Goal: Information Seeking & Learning: Learn about a topic

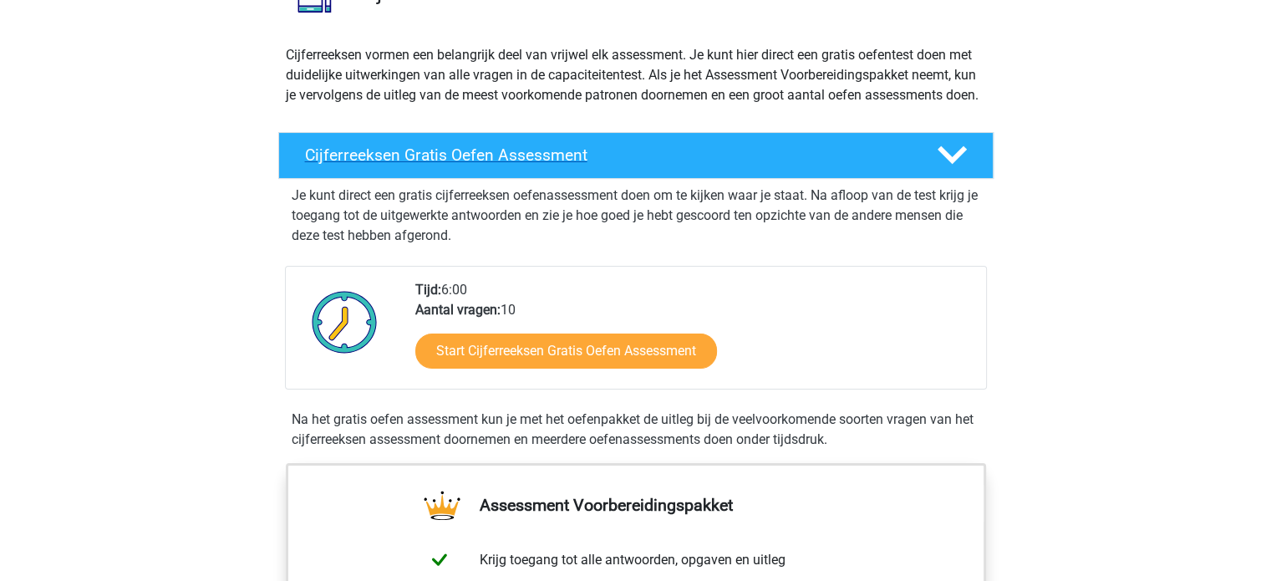
scroll to position [165, 0]
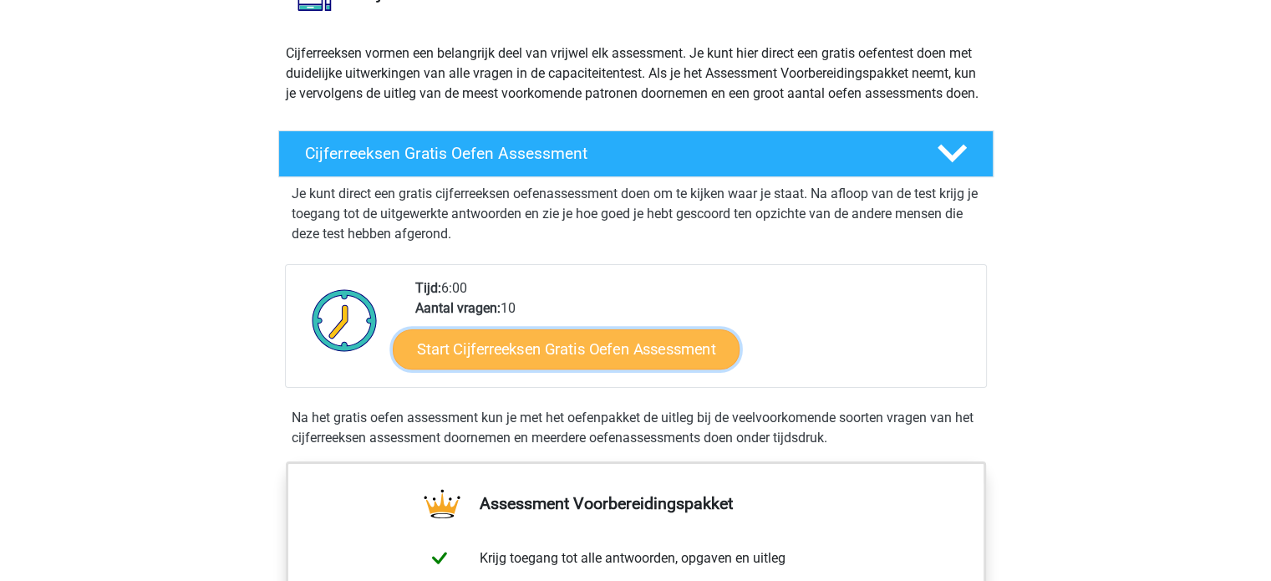
click at [563, 366] on link "Start Cijferreeksen Gratis Oefen Assessment" at bounding box center [566, 348] width 347 height 40
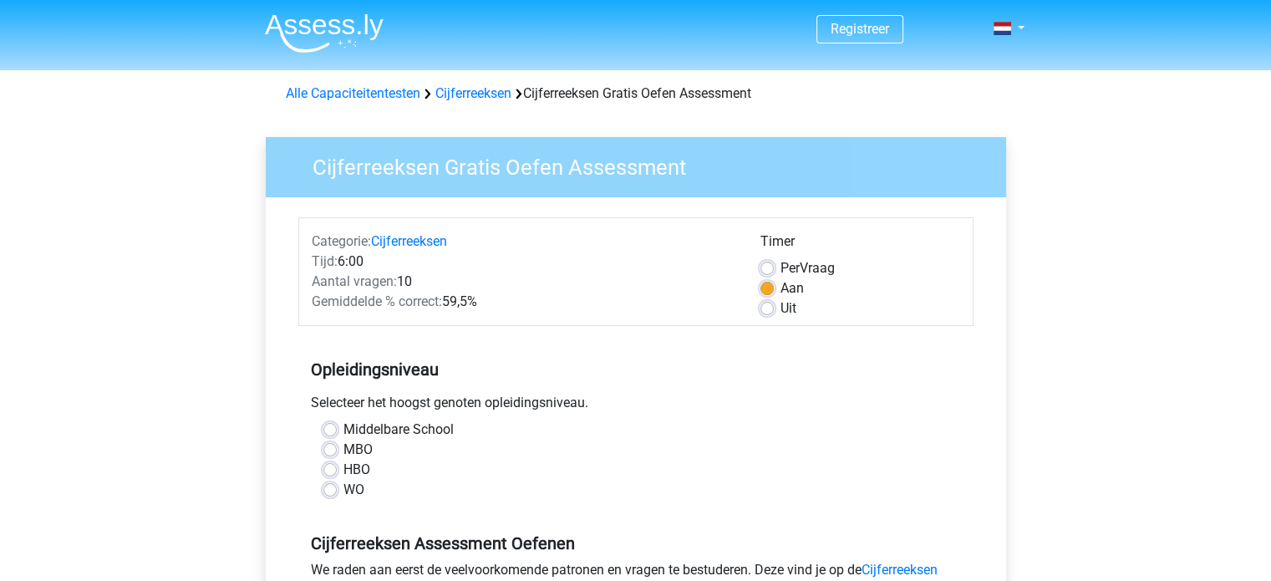
click at [358, 469] on label "HBO" at bounding box center [356, 470] width 27 height 20
click at [337, 469] on input "HBO" at bounding box center [329, 468] width 13 height 17
radio input "true"
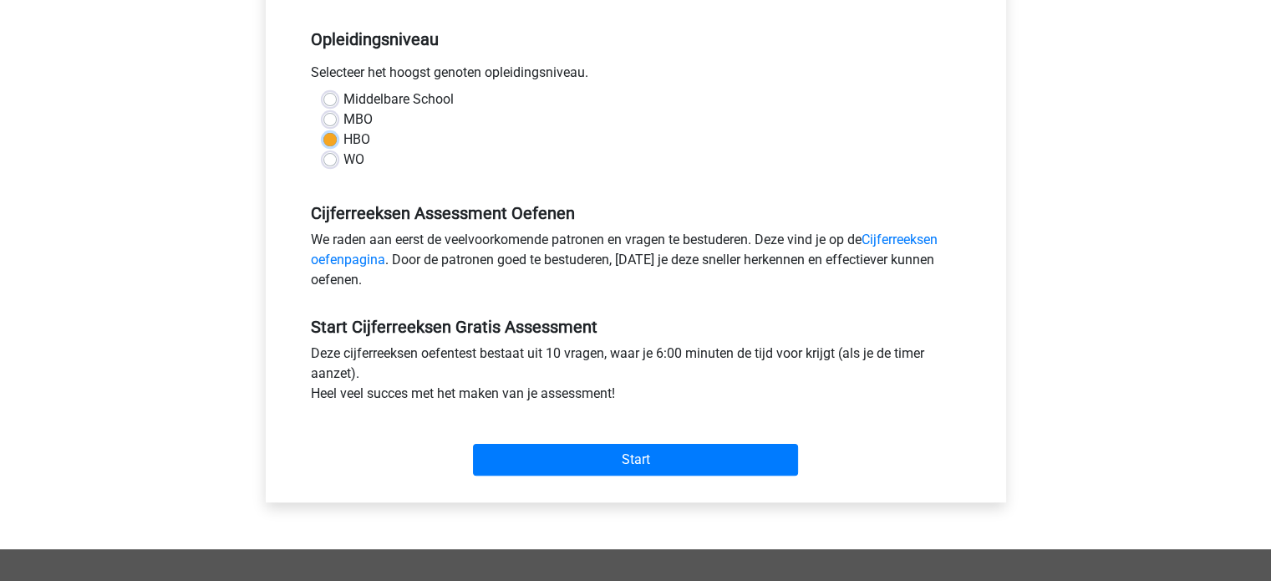
scroll to position [331, 0]
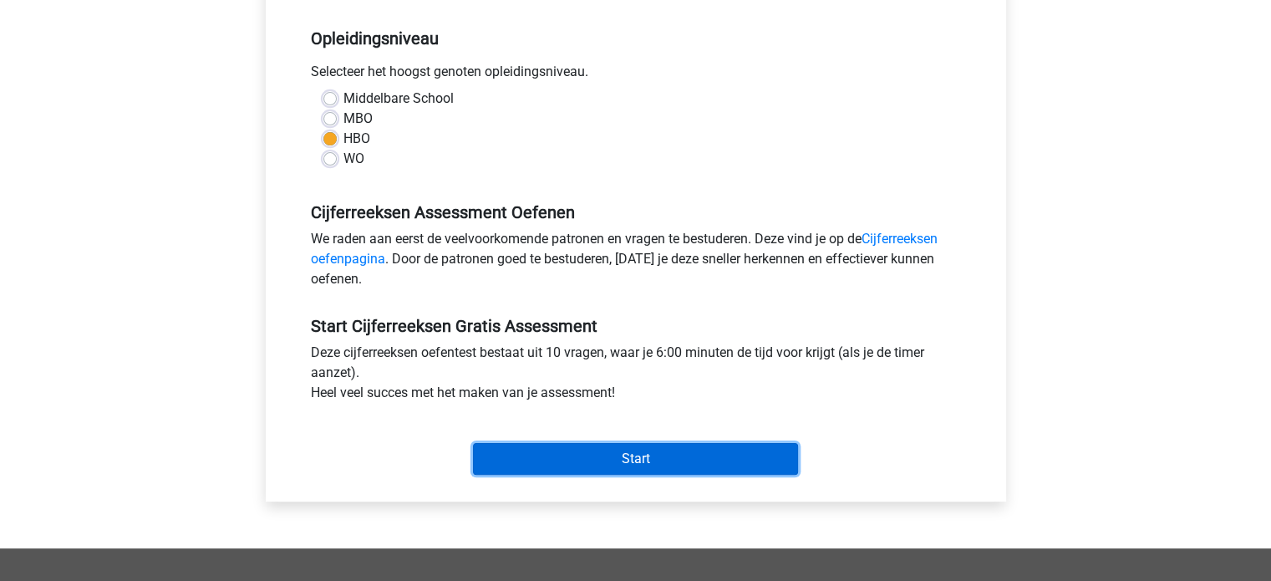
click at [545, 444] on input "Start" at bounding box center [635, 459] width 325 height 32
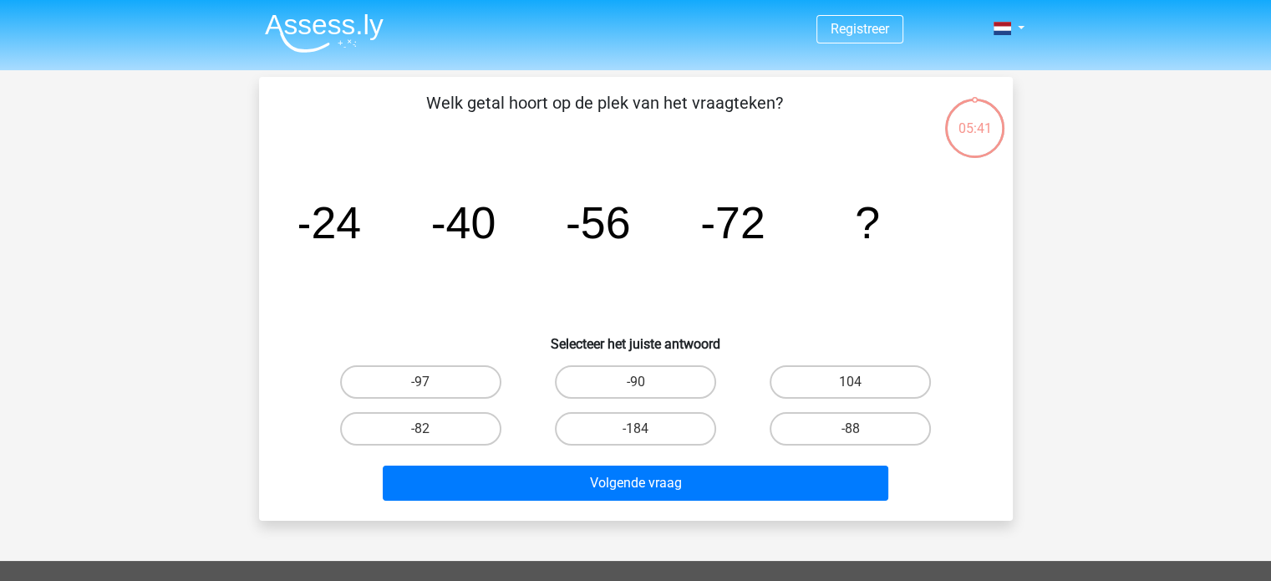
click at [852, 434] on input "-88" at bounding box center [856, 434] width 11 height 11
radio input "true"
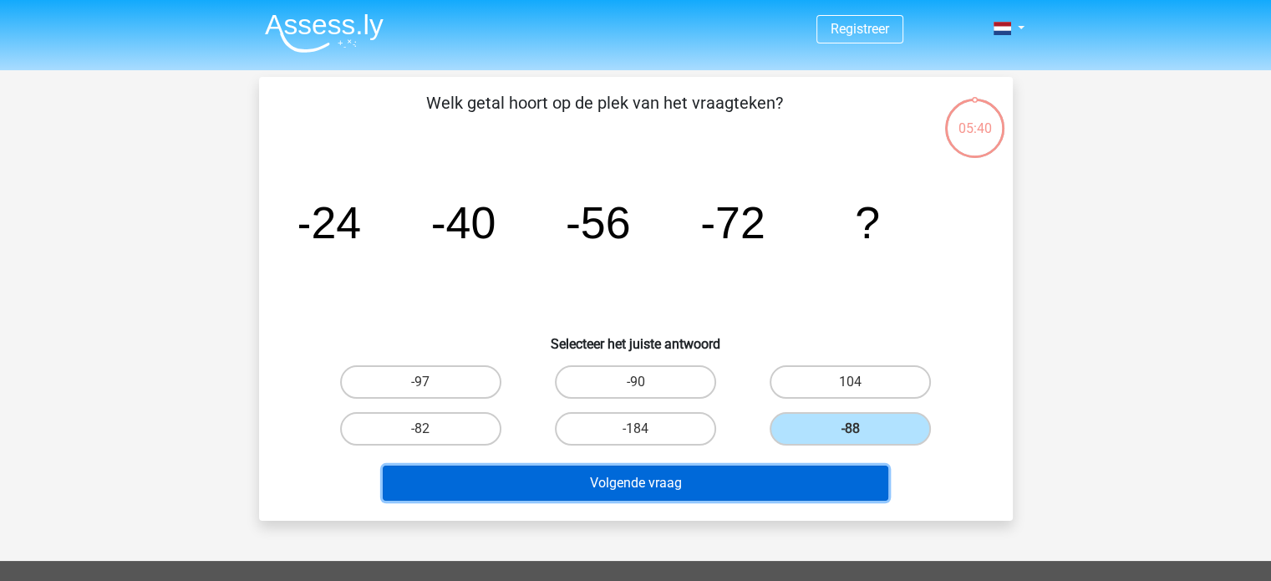
click at [662, 491] on button "Volgende vraag" at bounding box center [635, 482] width 505 height 35
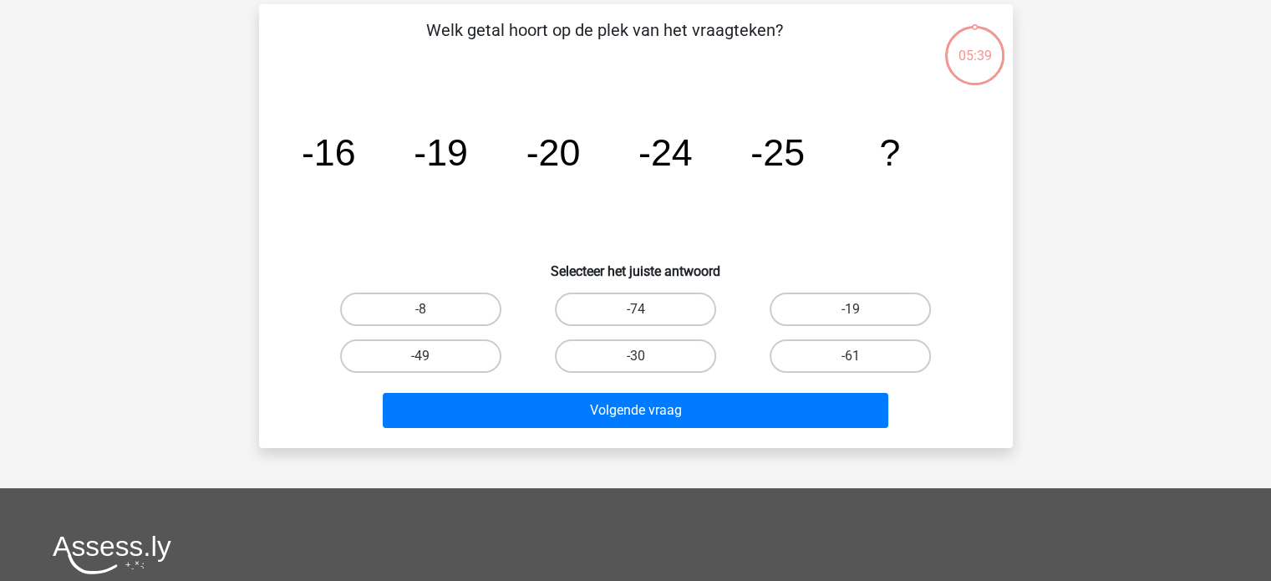
scroll to position [77, 0]
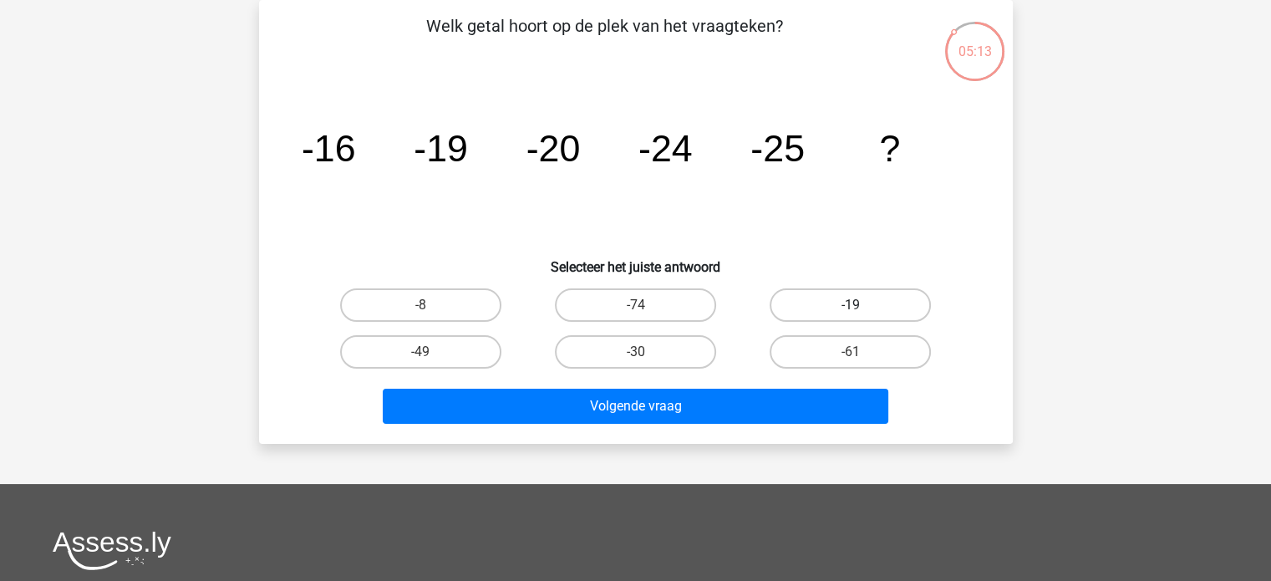
click at [835, 301] on label "-19" at bounding box center [849, 304] width 161 height 33
click at [851, 305] on input "-19" at bounding box center [856, 310] width 11 height 11
radio input "true"
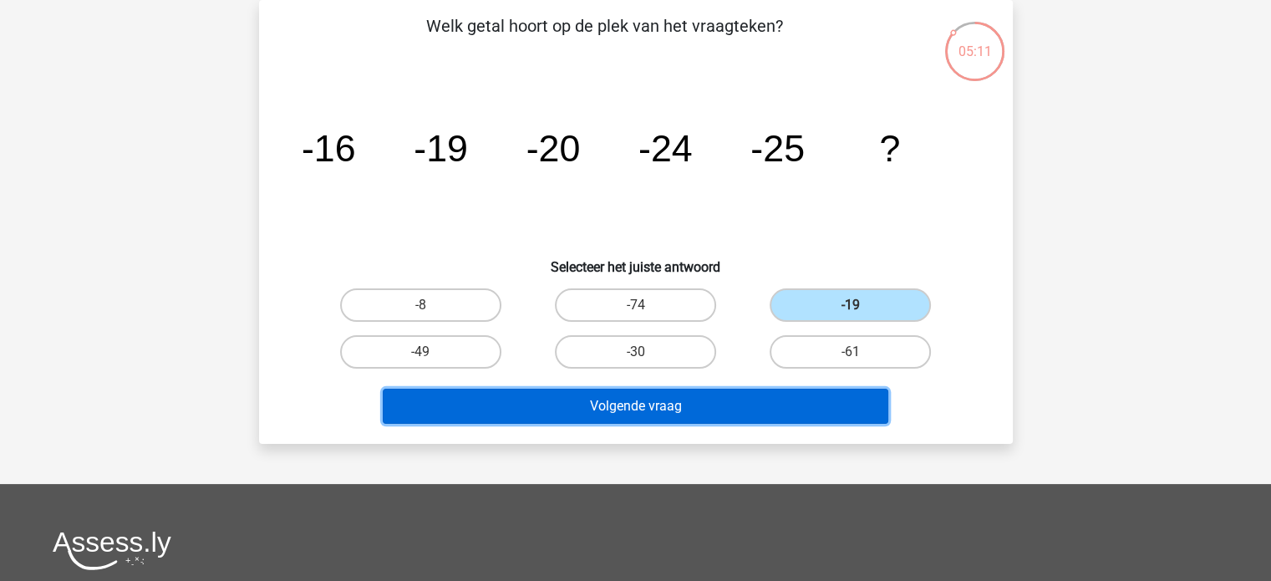
click at [650, 404] on button "Volgende vraag" at bounding box center [635, 405] width 505 height 35
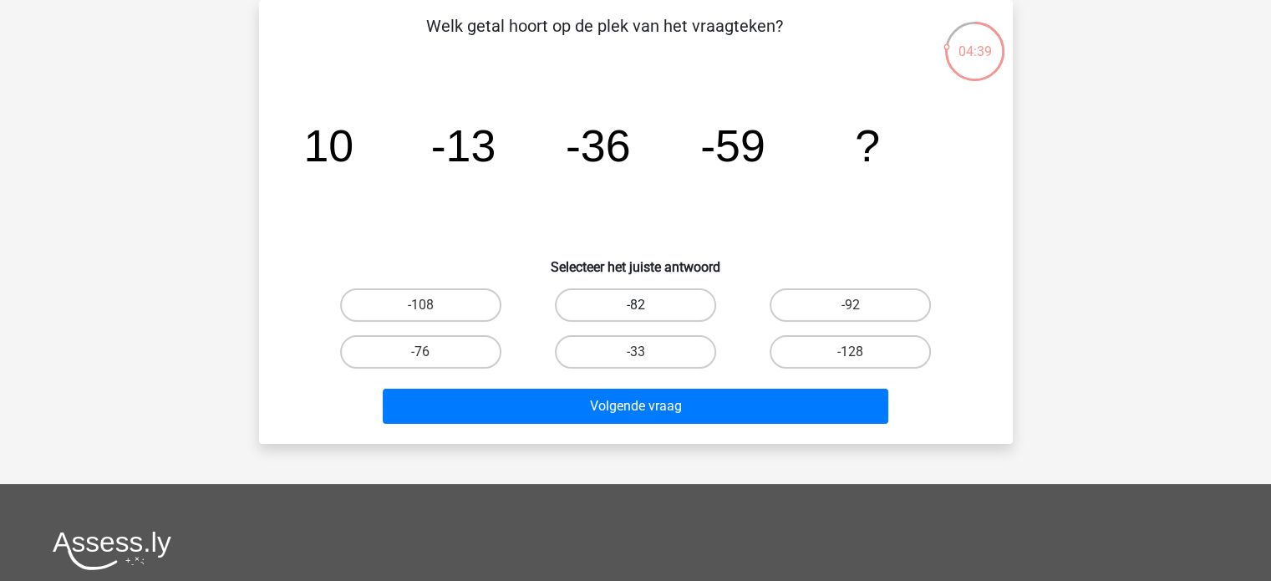
click at [640, 298] on label "-82" at bounding box center [635, 304] width 161 height 33
click at [640, 305] on input "-82" at bounding box center [640, 310] width 11 height 11
radio input "true"
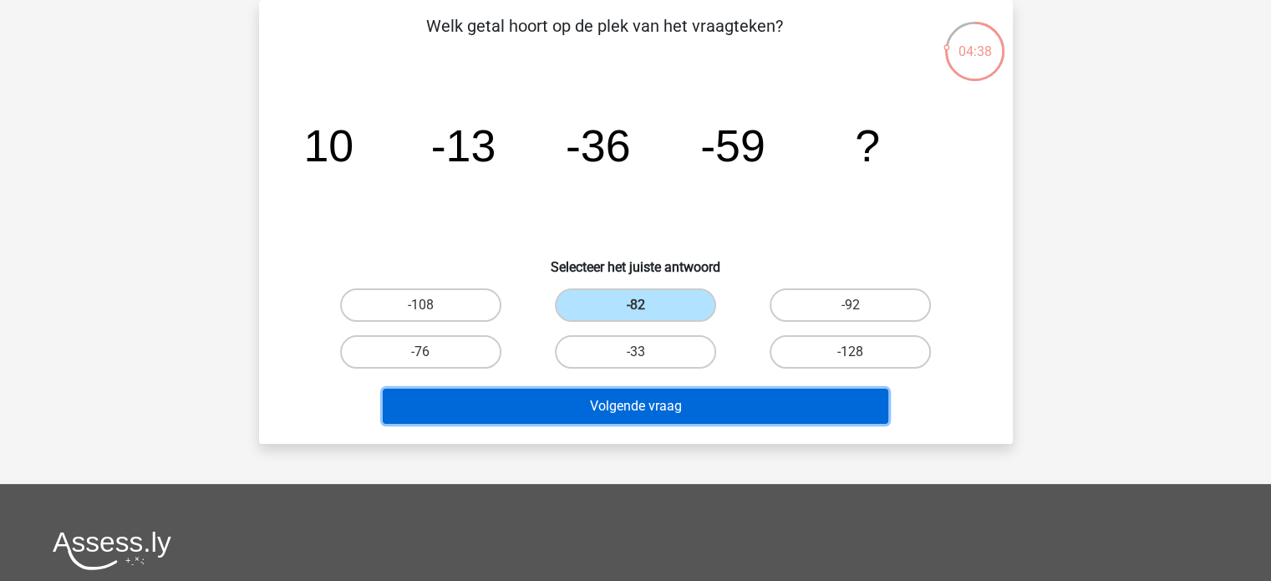
click at [642, 405] on button "Volgende vraag" at bounding box center [635, 405] width 505 height 35
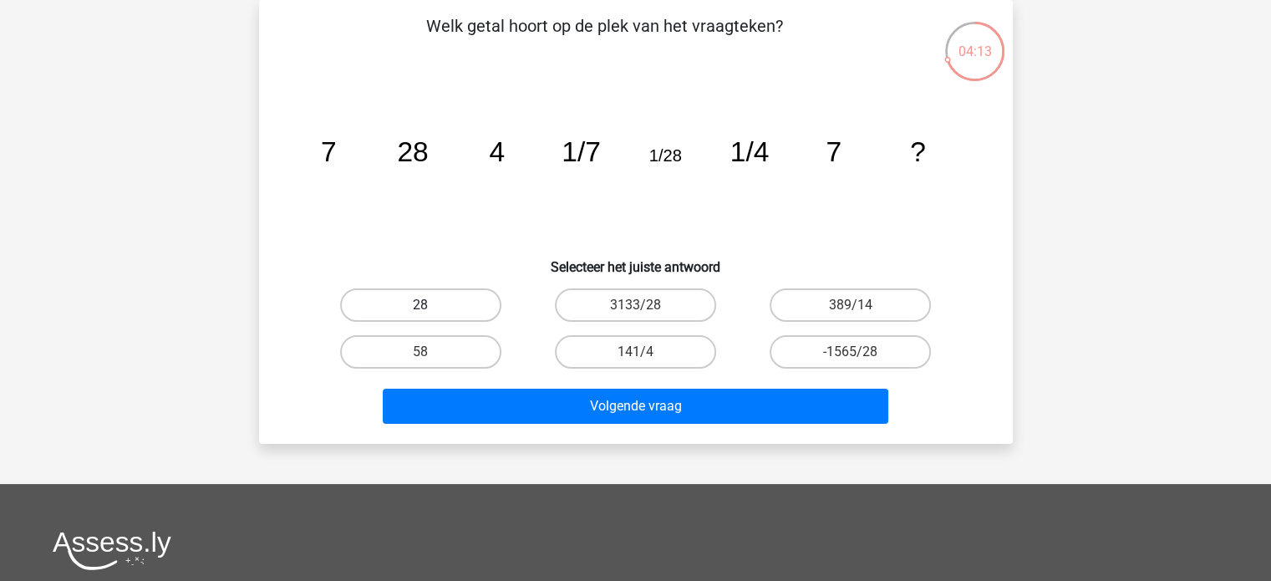
click at [409, 297] on label "28" at bounding box center [420, 304] width 161 height 33
click at [420, 305] on input "28" at bounding box center [425, 310] width 11 height 11
radio input "true"
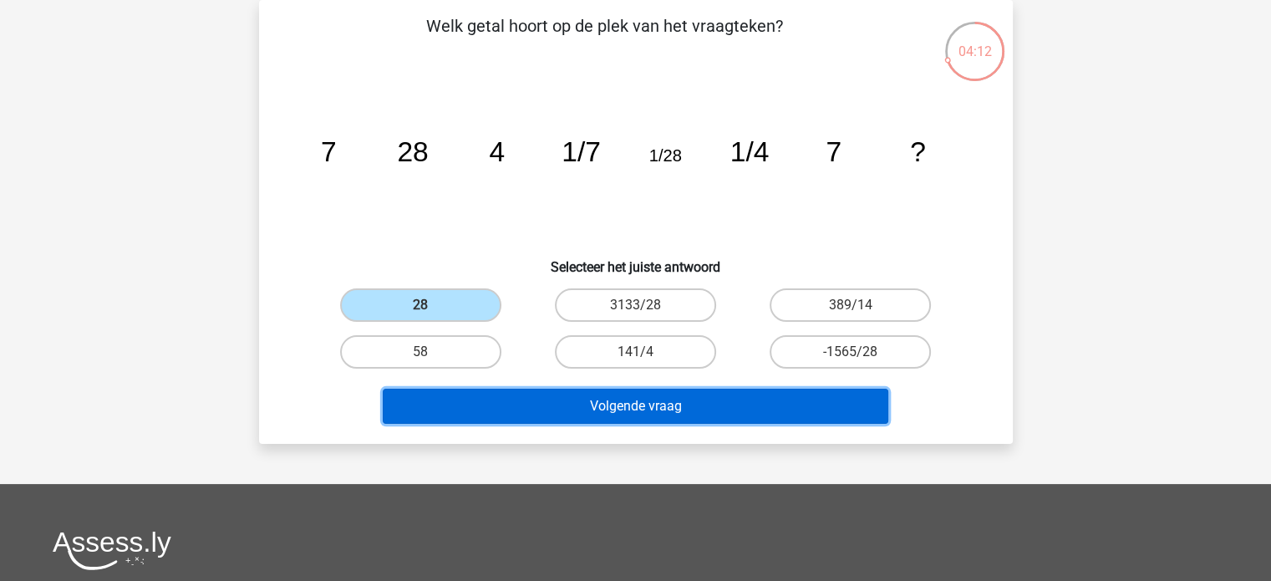
click at [586, 405] on button "Volgende vraag" at bounding box center [635, 405] width 505 height 35
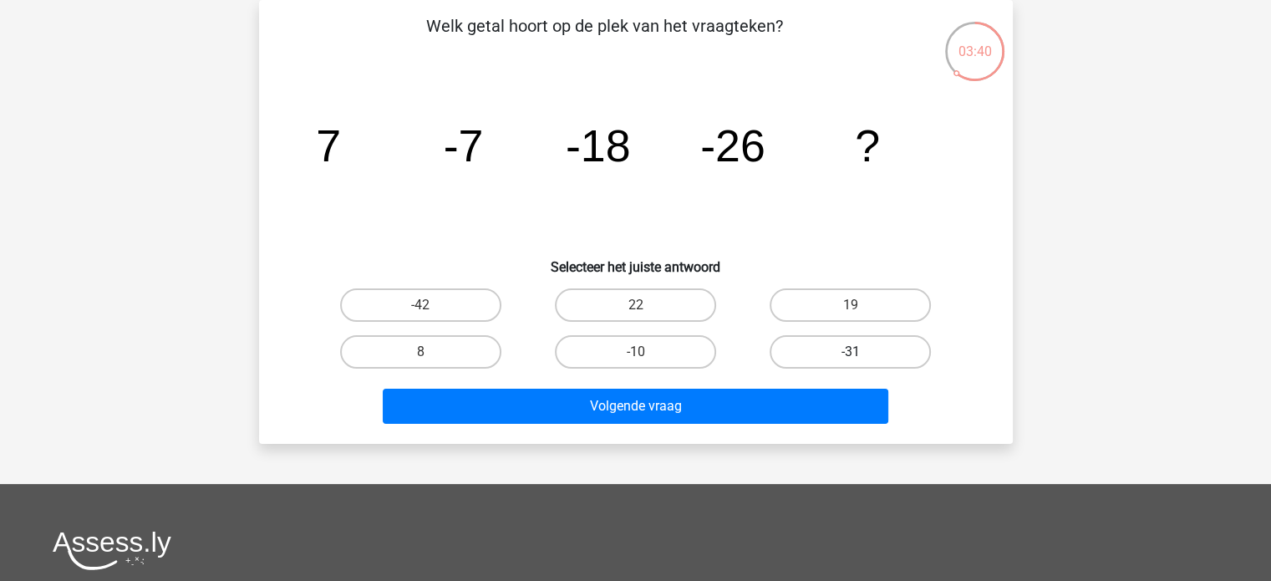
click at [842, 347] on label "-31" at bounding box center [849, 351] width 161 height 33
click at [851, 352] on input "-31" at bounding box center [856, 357] width 11 height 11
radio input "true"
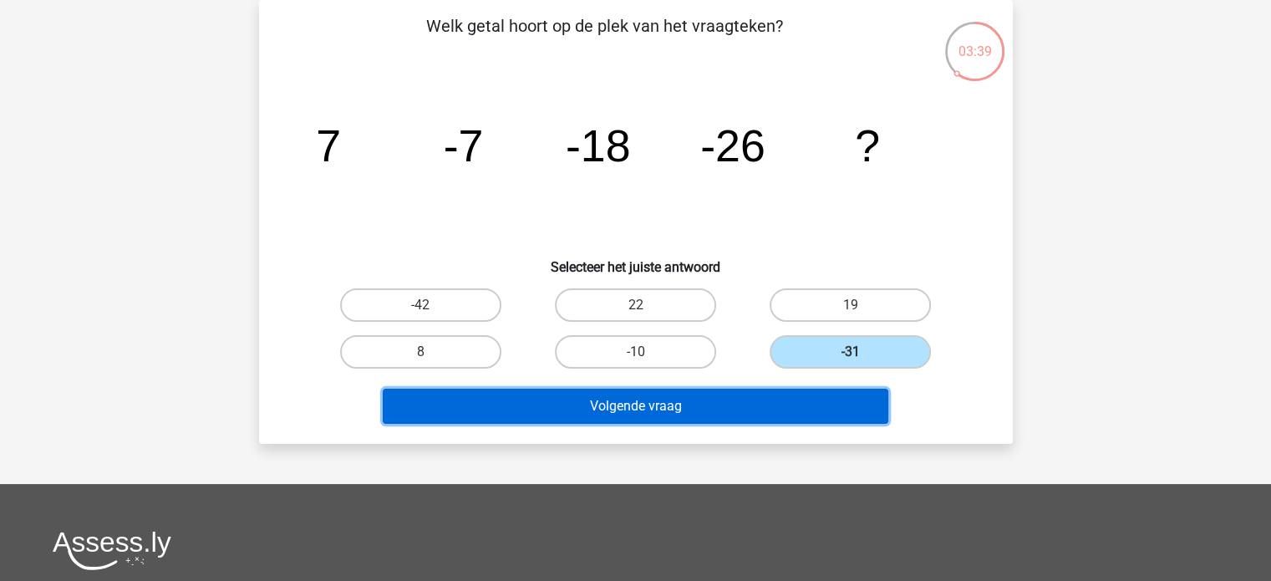
click at [656, 397] on button "Volgende vraag" at bounding box center [635, 405] width 505 height 35
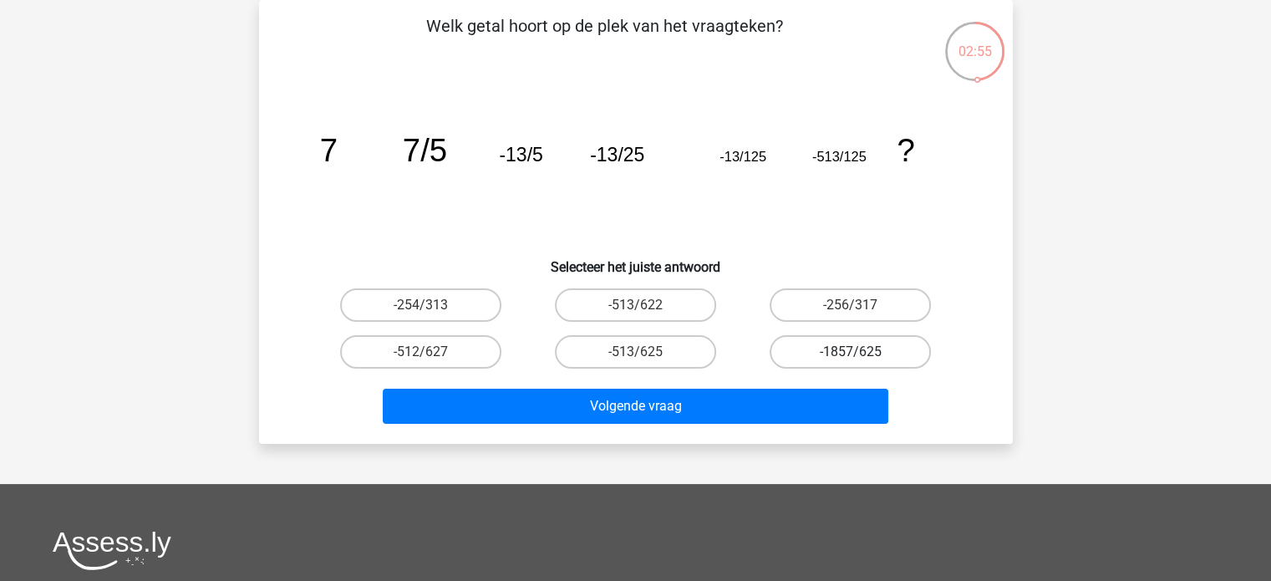
click at [827, 347] on label "-1857/625" at bounding box center [849, 351] width 161 height 33
click at [851, 352] on input "-1857/625" at bounding box center [856, 357] width 11 height 11
radio input "true"
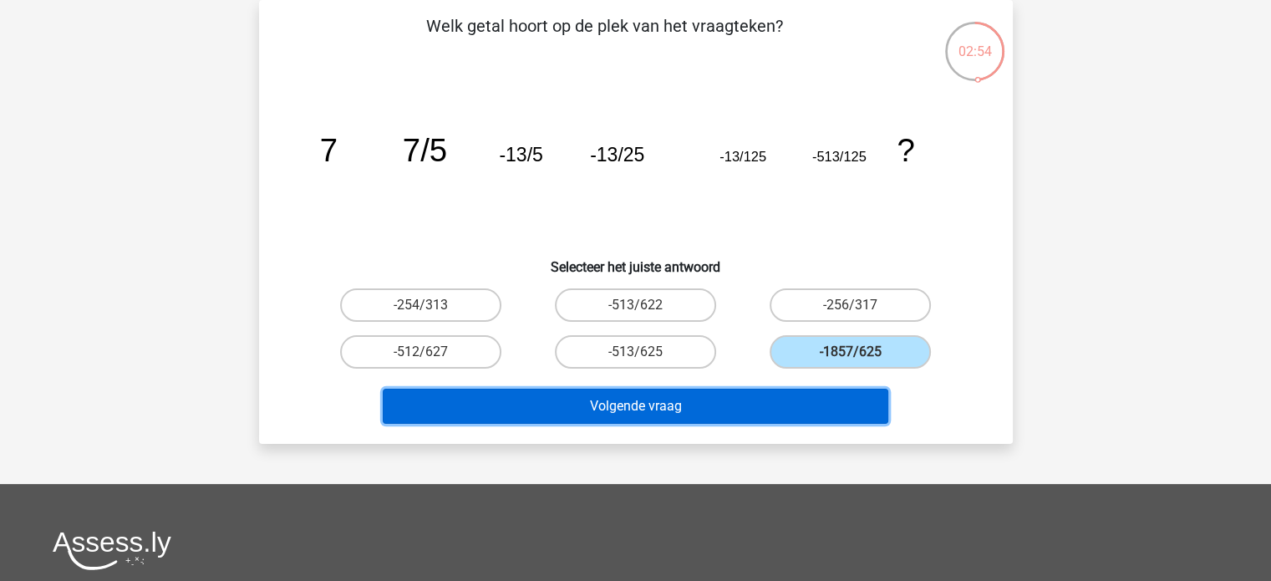
click at [708, 398] on button "Volgende vraag" at bounding box center [635, 405] width 505 height 35
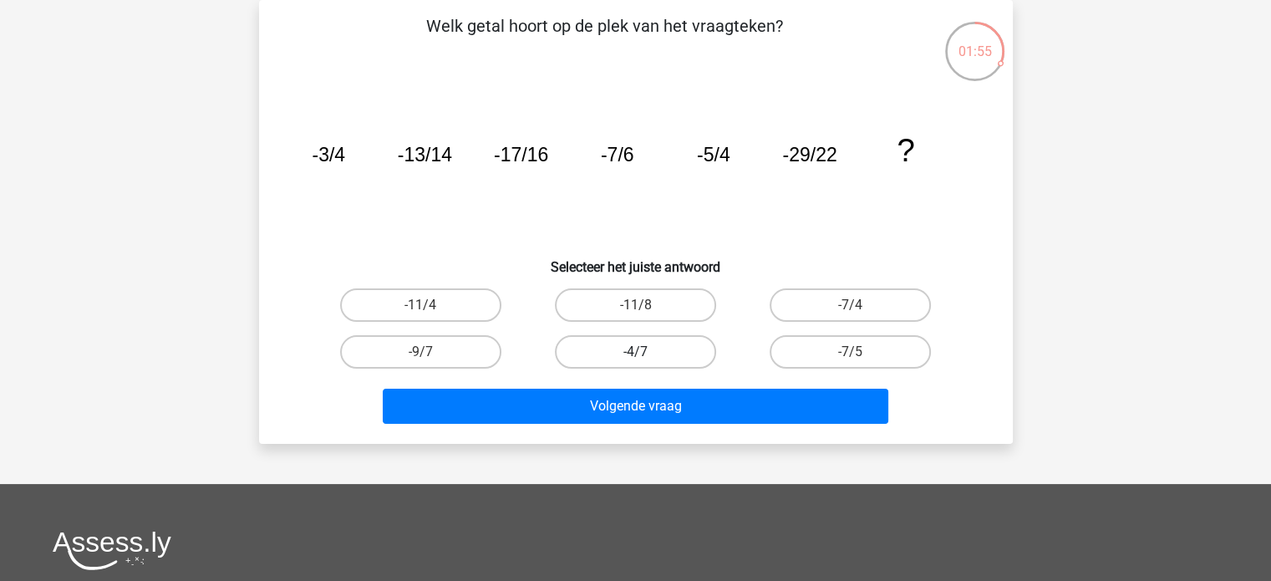
click at [648, 353] on label "-4/7" at bounding box center [635, 351] width 161 height 33
click at [646, 353] on input "-4/7" at bounding box center [640, 357] width 11 height 11
radio input "true"
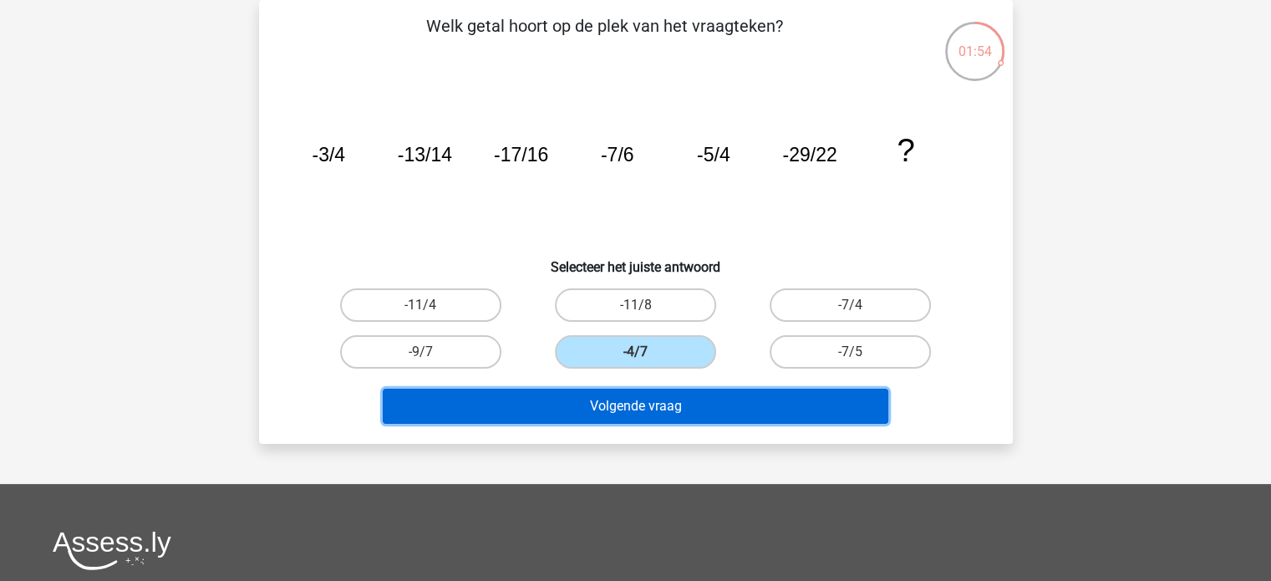
click at [656, 409] on button "Volgende vraag" at bounding box center [635, 405] width 505 height 35
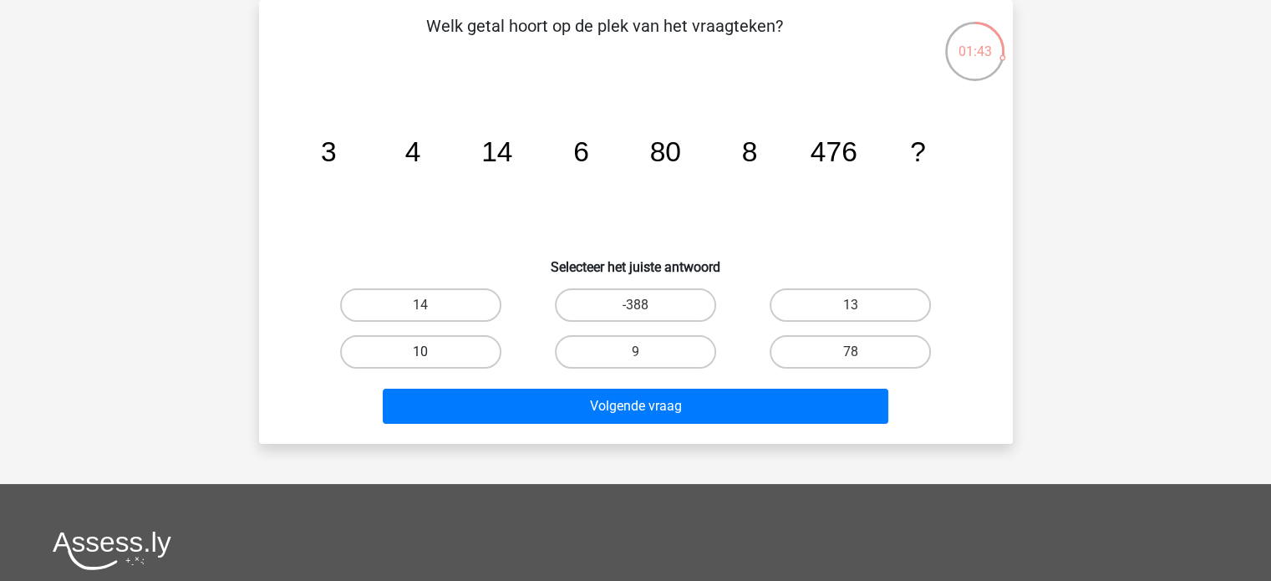
click at [433, 363] on label "10" at bounding box center [420, 351] width 161 height 33
click at [431, 363] on input "10" at bounding box center [425, 357] width 11 height 11
radio input "true"
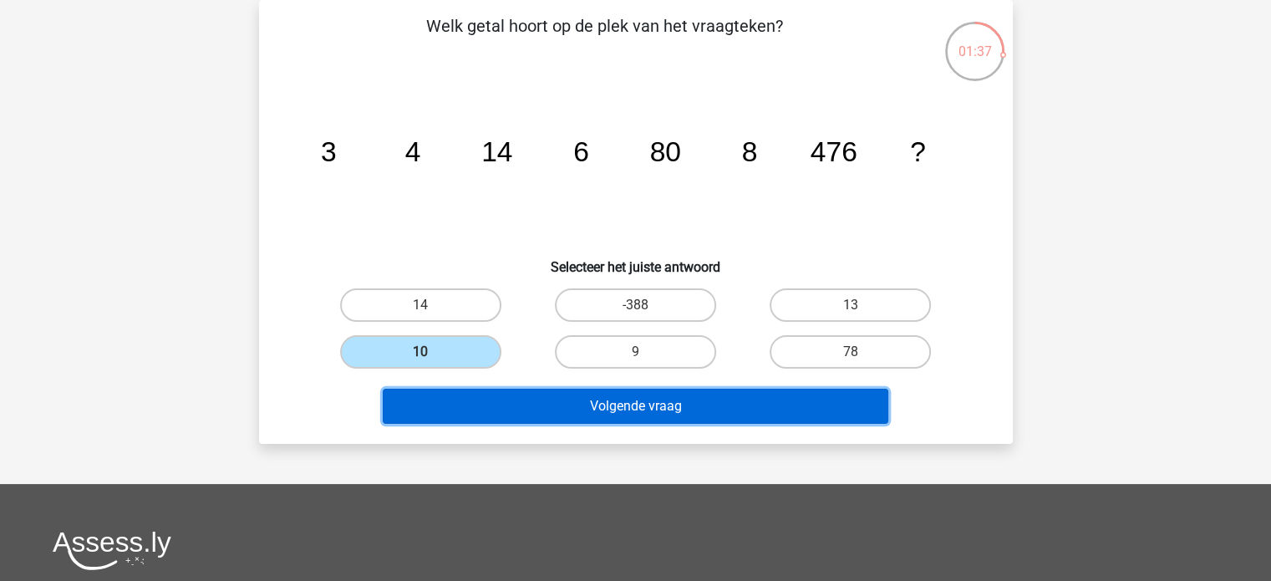
click at [620, 400] on button "Volgende vraag" at bounding box center [635, 405] width 505 height 35
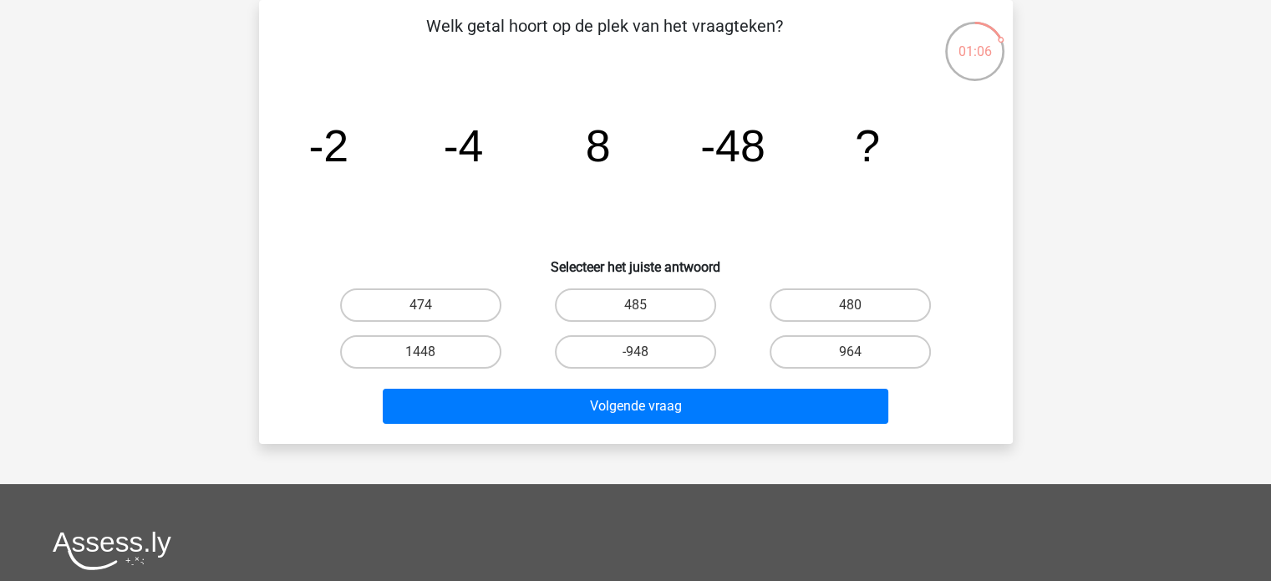
click at [755, 140] on tspan "-48" at bounding box center [732, 145] width 65 height 50
click at [847, 299] on label "480" at bounding box center [849, 304] width 161 height 33
click at [851, 305] on input "480" at bounding box center [856, 310] width 11 height 11
radio input "true"
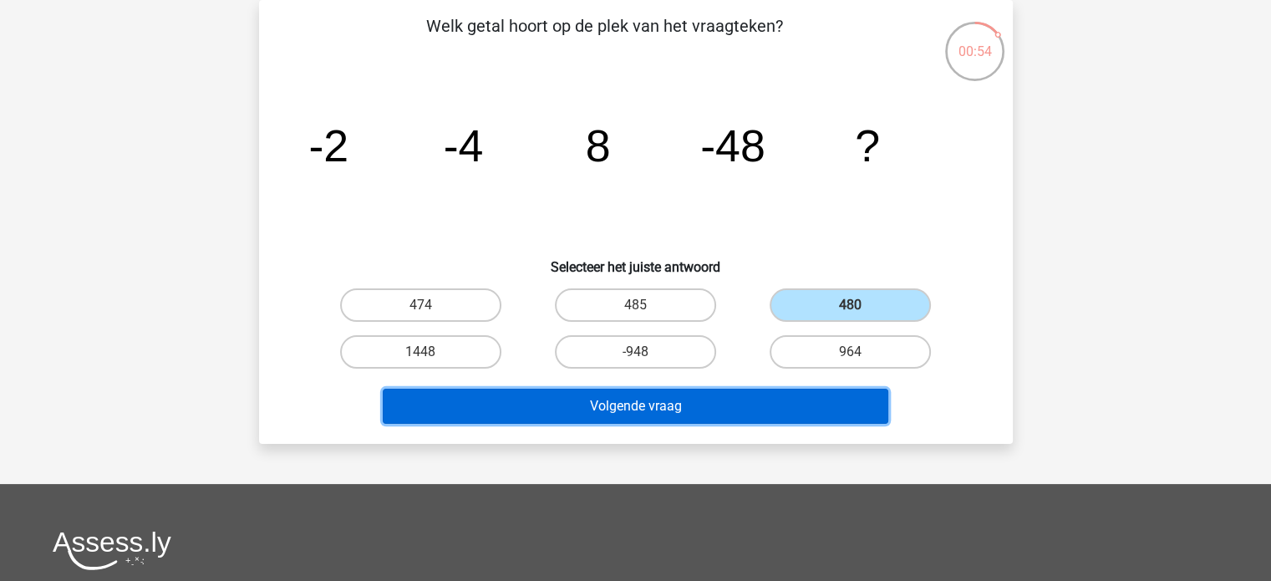
click at [688, 407] on button "Volgende vraag" at bounding box center [635, 405] width 505 height 35
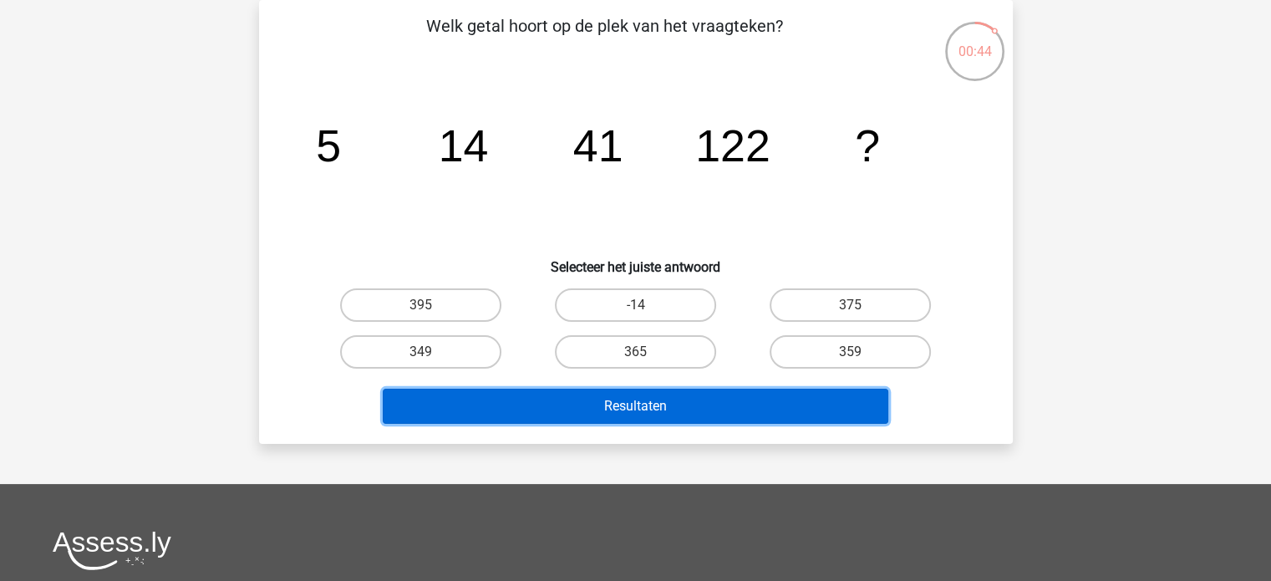
drag, startPoint x: 688, startPoint y: 407, endPoint x: 512, endPoint y: 321, distance: 196.2
click at [512, 321] on div "Welk getal hoort op de plek van het vraagteken? image/svg+xml 5 14 41 122 ? Sel…" at bounding box center [636, 221] width 740 height 417
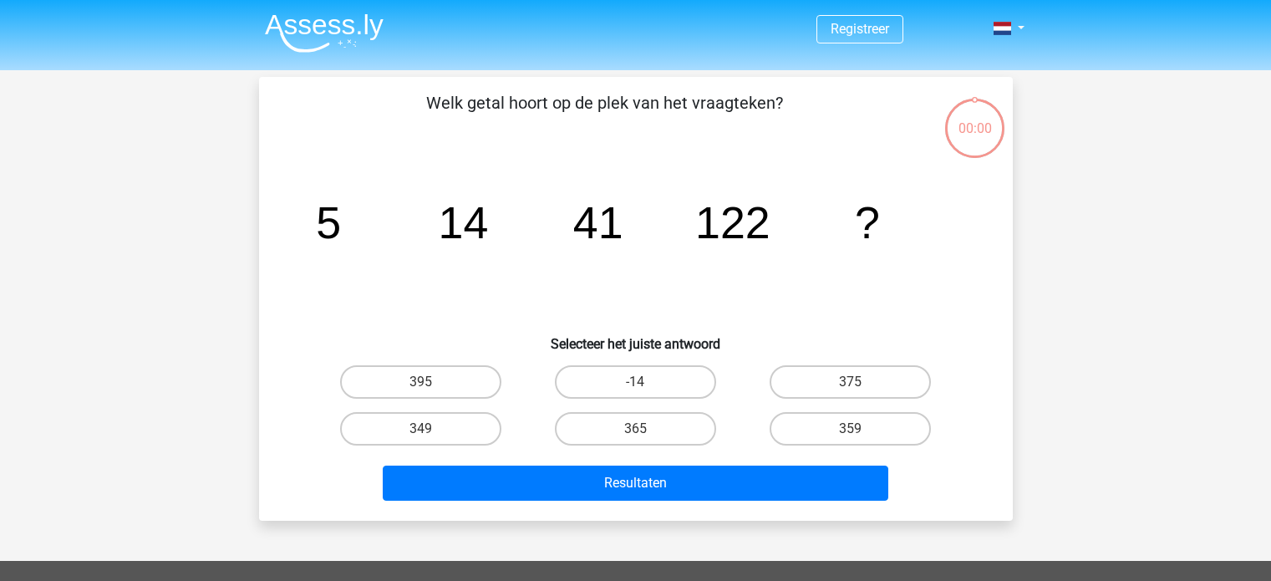
scroll to position [77, 0]
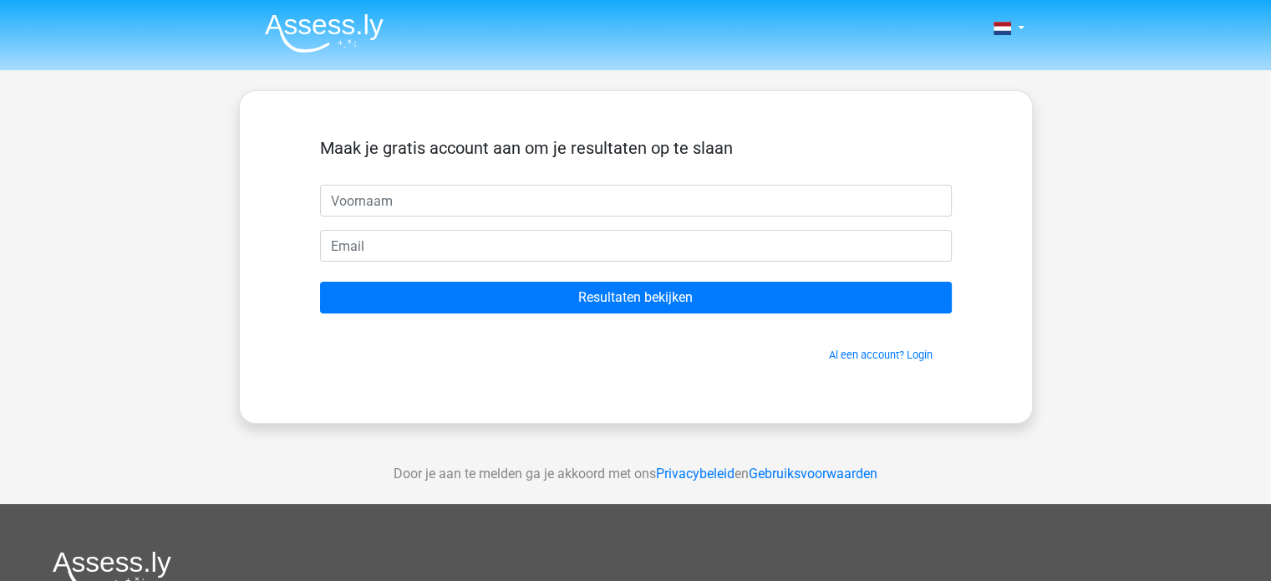
click at [481, 193] on input "text" at bounding box center [636, 201] width 632 height 32
type input "[PERSON_NAME]"
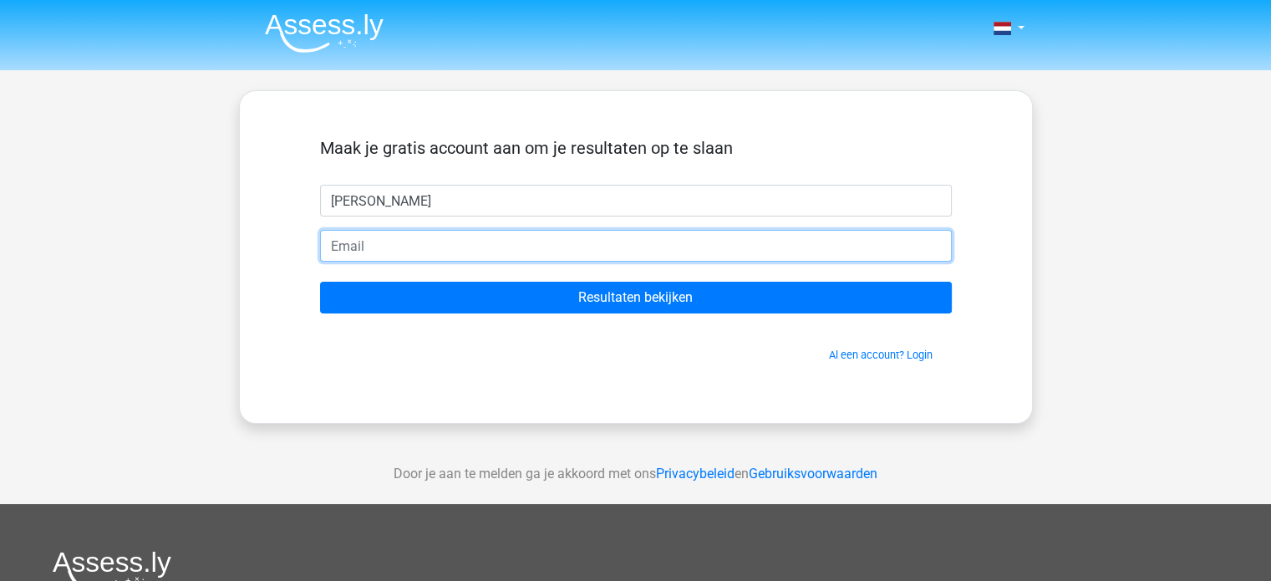
click at [406, 241] on input "email" at bounding box center [636, 246] width 632 height 32
type input "[PERSON_NAME][EMAIL_ADDRESS][PERSON_NAME][DOMAIN_NAME]"
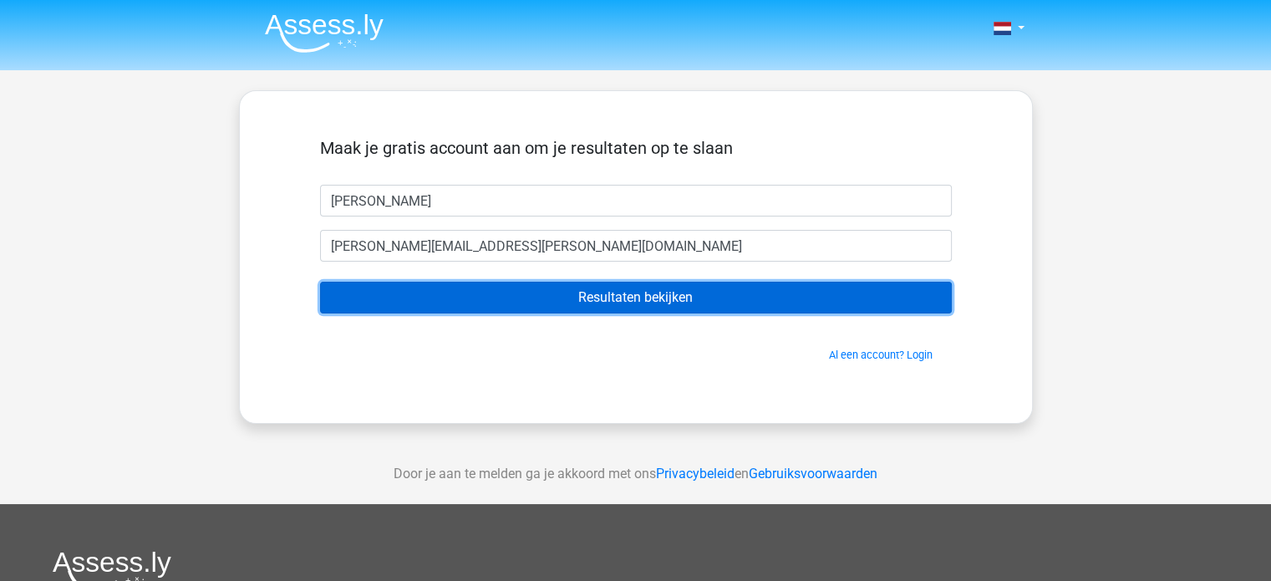
click at [498, 300] on input "Resultaten bekijken" at bounding box center [636, 298] width 632 height 32
